Goal: Task Accomplishment & Management: Use online tool/utility

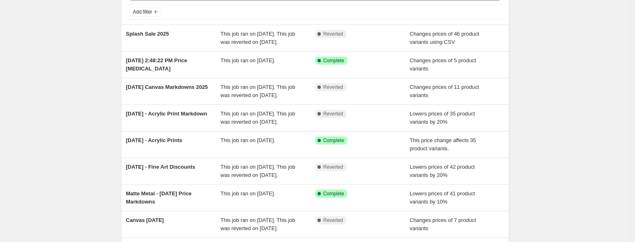
scroll to position [237, 0]
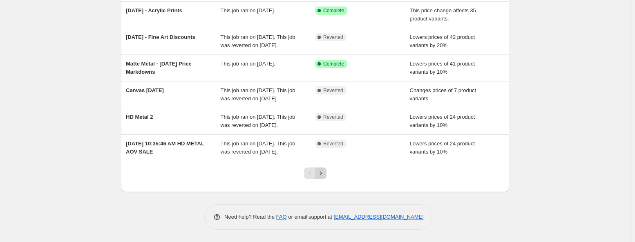
click at [325, 175] on icon "Next" at bounding box center [321, 173] width 8 height 8
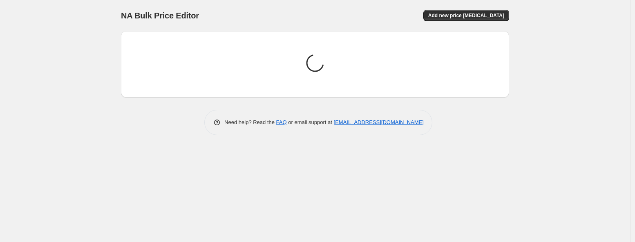
scroll to position [0, 0]
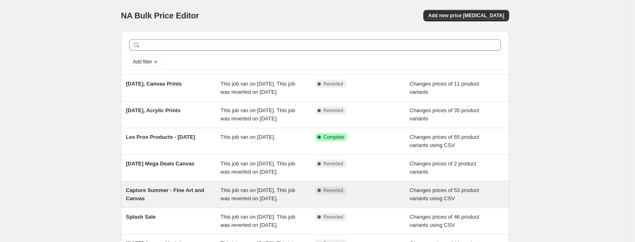
click at [158, 201] on span "Capture Summer - Fine Art and Canvas" at bounding box center [165, 194] width 78 height 14
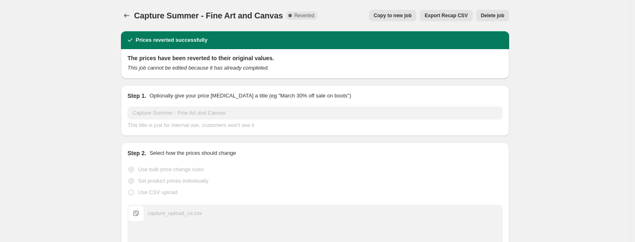
click at [432, 15] on span "Export Recap CSV" at bounding box center [446, 15] width 43 height 7
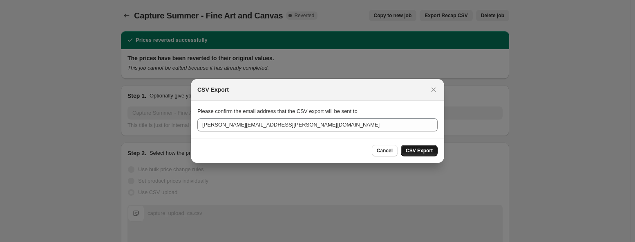
click at [414, 152] on span "CSV Export" at bounding box center [419, 150] width 27 height 7
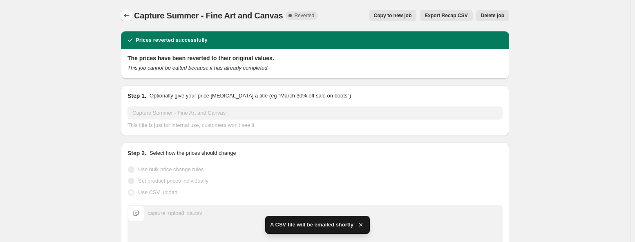
click at [127, 16] on icon "Price change jobs" at bounding box center [126, 15] width 5 height 4
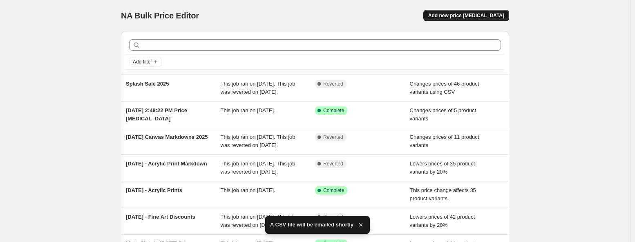
click at [495, 17] on span "Add new price [MEDICAL_DATA]" at bounding box center [466, 15] width 76 height 7
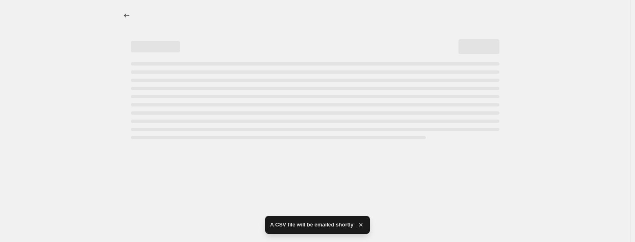
select select "percentage"
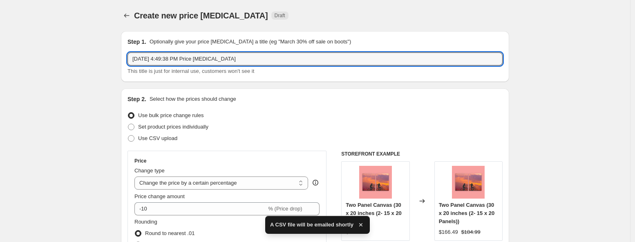
drag, startPoint x: 252, startPoint y: 59, endPoint x: 2, endPoint y: 54, distance: 250.2
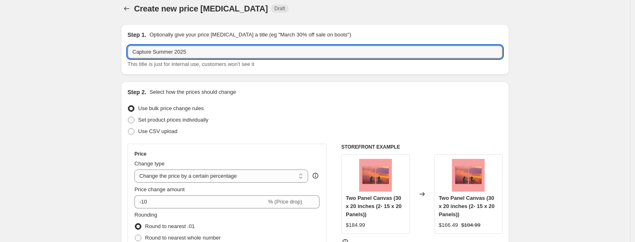
scroll to position [13, 0]
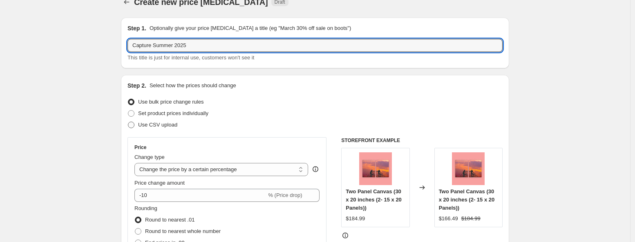
type input "Capture Summer 2025"
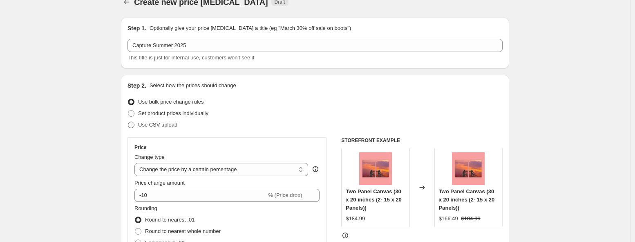
click at [163, 123] on span "Use CSV upload" at bounding box center [157, 124] width 39 height 6
click at [128, 122] on input "Use CSV upload" at bounding box center [128, 121] width 0 height 0
radio input "true"
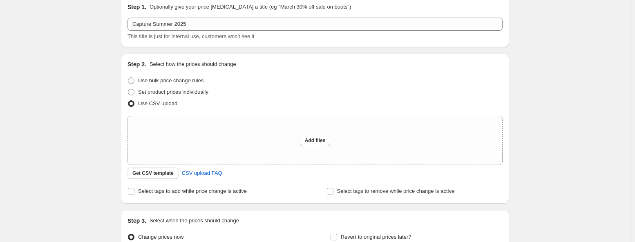
scroll to position [36, 0]
click at [160, 172] on span "Get CSV template" at bounding box center [152, 171] width 41 height 7
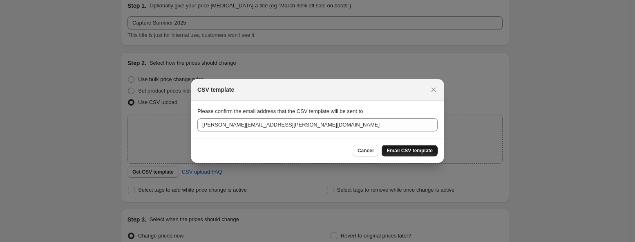
drag, startPoint x: 414, startPoint y: 151, endPoint x: 233, endPoint y: 153, distance: 181.1
click at [414, 151] on span "Email CSV template" at bounding box center [410, 150] width 46 height 7
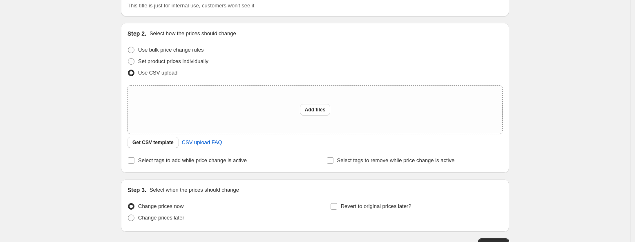
scroll to position [0, 0]
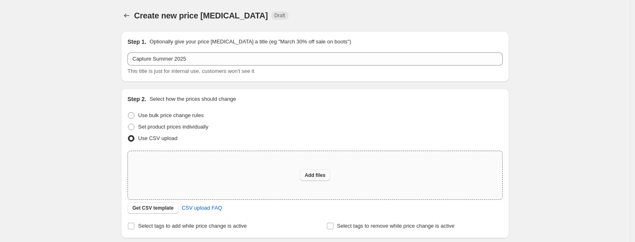
click at [320, 175] on span "Add files" at bounding box center [315, 175] width 21 height 7
type input "C:\fakepath\capture summer upload.csv"
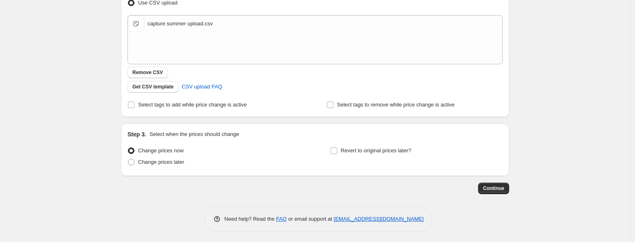
scroll to position [137, 0]
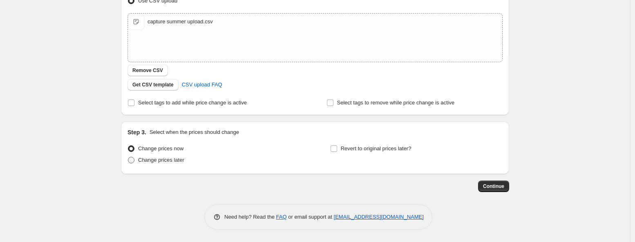
click at [157, 161] on span "Change prices later" at bounding box center [161, 160] width 46 height 6
click at [128, 157] on input "Change prices later" at bounding box center [128, 157] width 0 height 0
radio input "true"
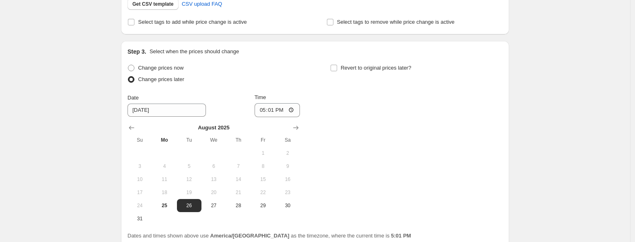
scroll to position [220, 0]
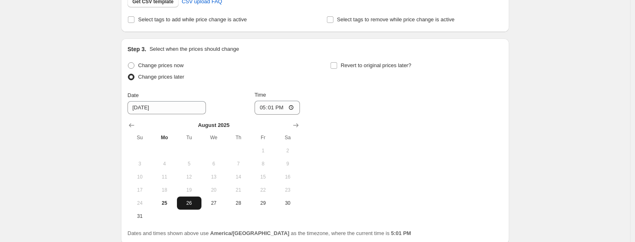
click at [191, 200] on span "26" at bounding box center [189, 202] width 18 height 7
click at [268, 107] on input "17:01" at bounding box center [278, 108] width 46 height 14
click at [262, 108] on input "17:01" at bounding box center [278, 108] width 46 height 14
click at [281, 110] on input "12:01" at bounding box center [278, 108] width 46 height 14
type input "00:01"
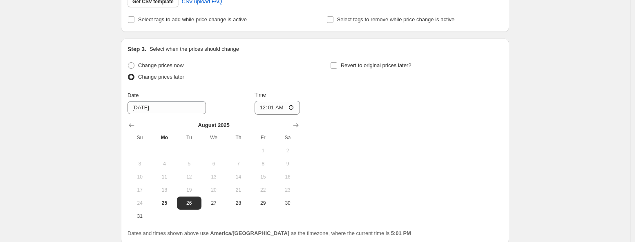
click at [392, 119] on div "Change prices now Change prices later Date [DATE] Time 00:[DATE] Mo Tu We Th Fr…" at bounding box center [315, 141] width 375 height 163
click at [337, 65] on input "Revert to original prices later?" at bounding box center [334, 65] width 7 height 7
checkbox input "true"
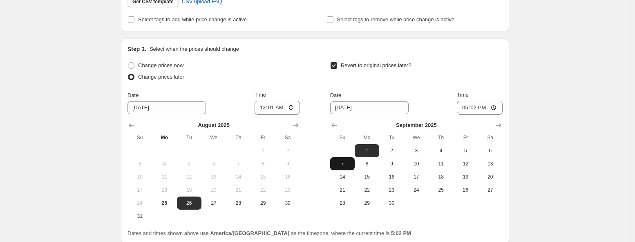
click at [347, 163] on span "7" at bounding box center [343, 163] width 18 height 7
type input "[DATE]"
click at [463, 110] on input "17:02" at bounding box center [480, 108] width 46 height 14
type input "03:55"
click at [542, 123] on div "Create new price [MEDICAL_DATA]. This page is ready Create new price [MEDICAL_D…" at bounding box center [315, 46] width 630 height 532
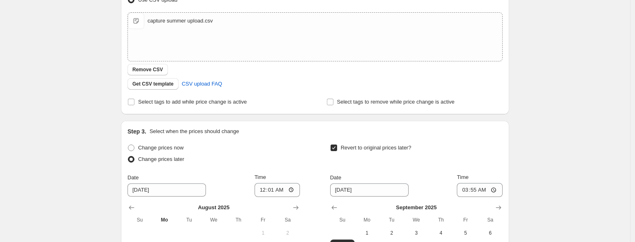
scroll to position [272, 0]
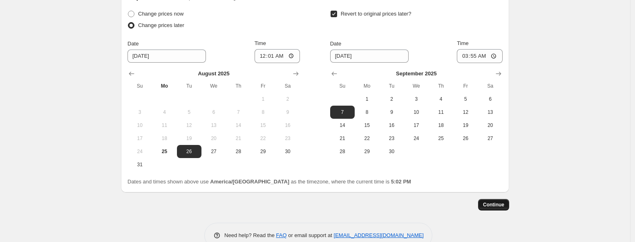
click at [498, 202] on span "Continue" at bounding box center [493, 204] width 21 height 7
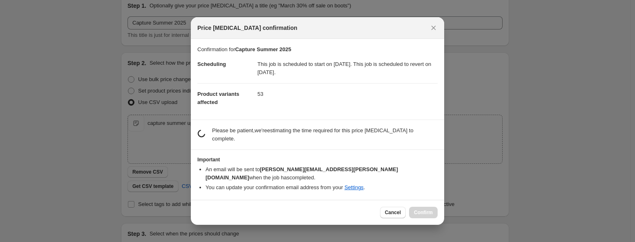
scroll to position [0, 0]
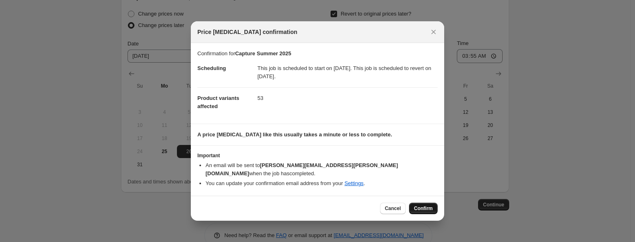
click at [423, 205] on span "Confirm" at bounding box center [423, 208] width 19 height 7
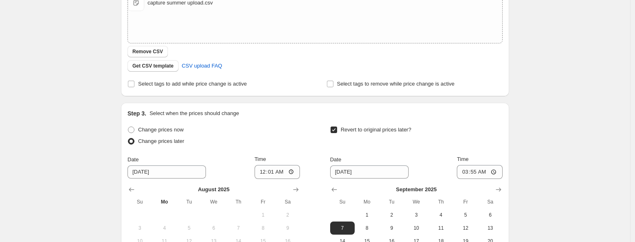
scroll to position [163, 0]
